Goal: Information Seeking & Learning: Understand process/instructions

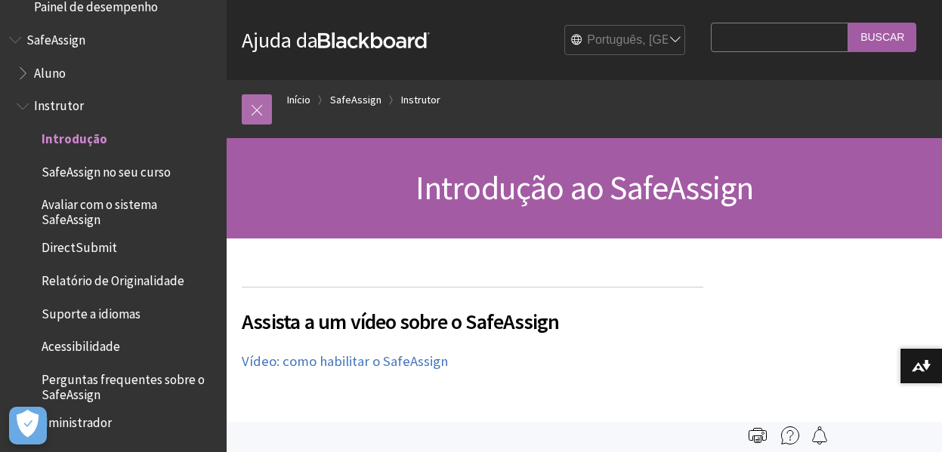
click at [267, 116] on link at bounding box center [257, 109] width 30 height 30
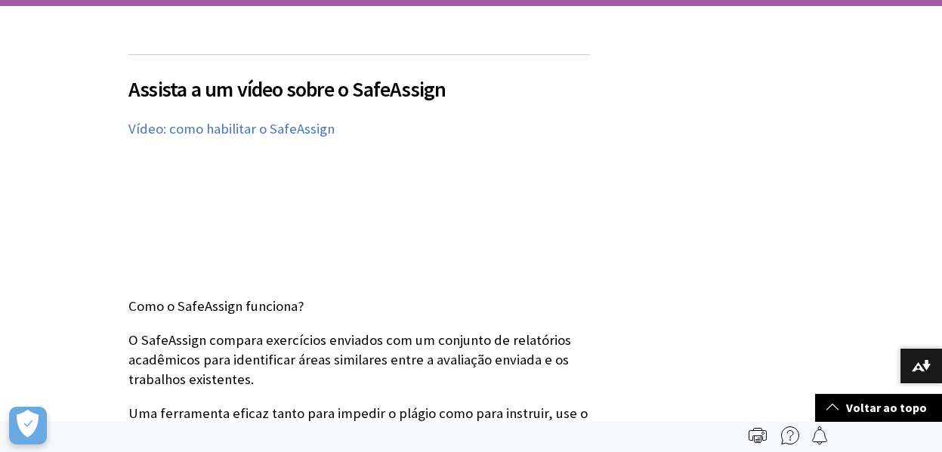
scroll to position [227, 0]
